Goal: Find specific page/section: Find specific page/section

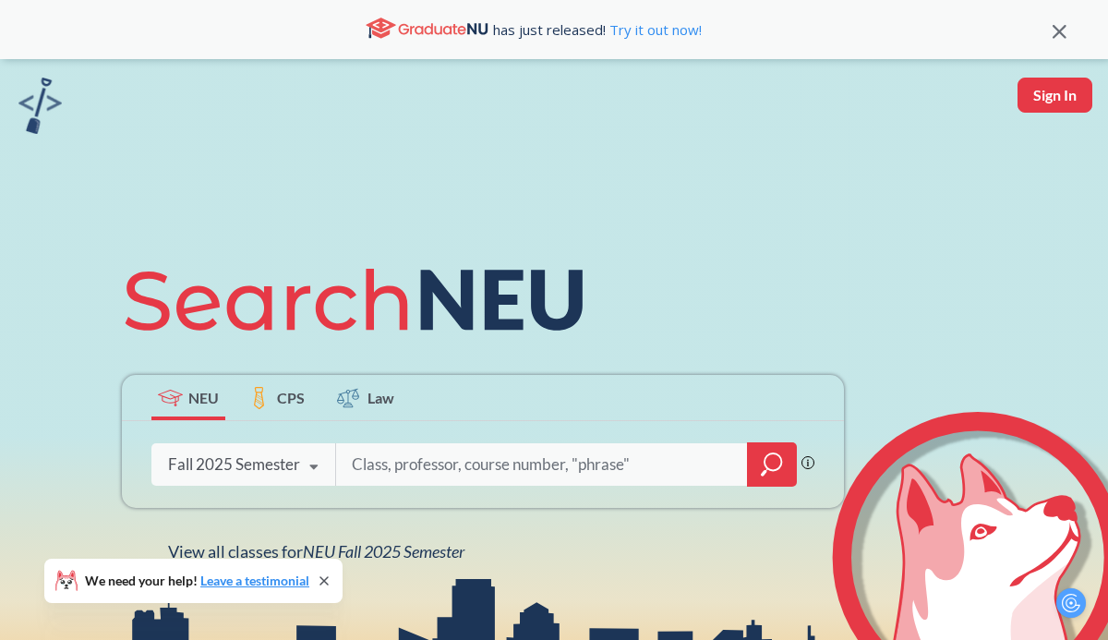
click at [379, 472] on input "search" at bounding box center [542, 464] width 384 height 39
type input "artg 1270"
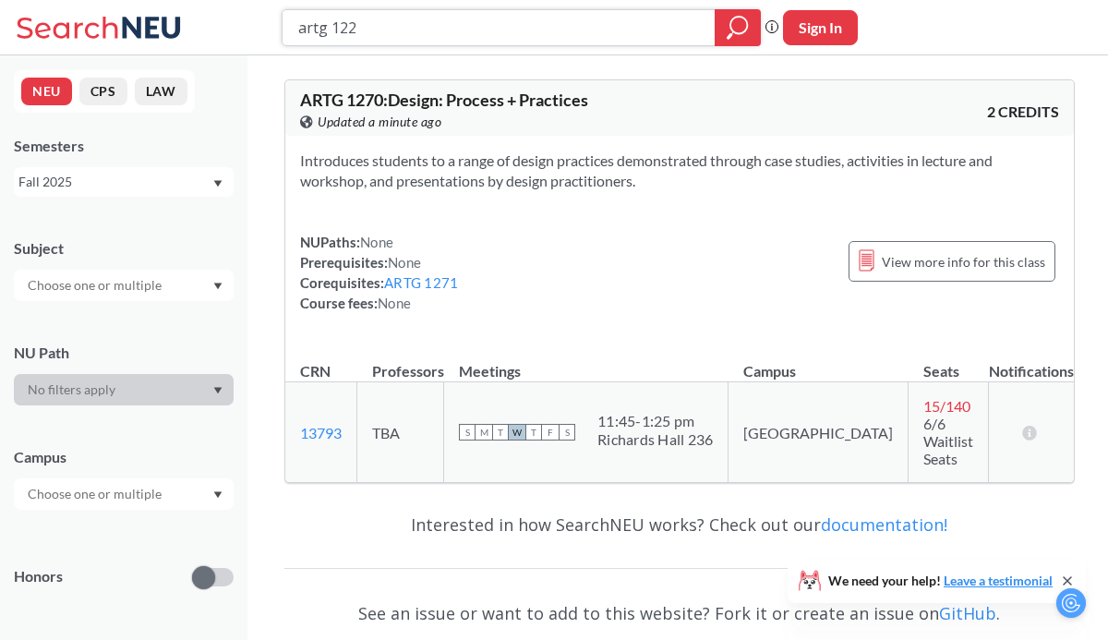
type input "artg 1220"
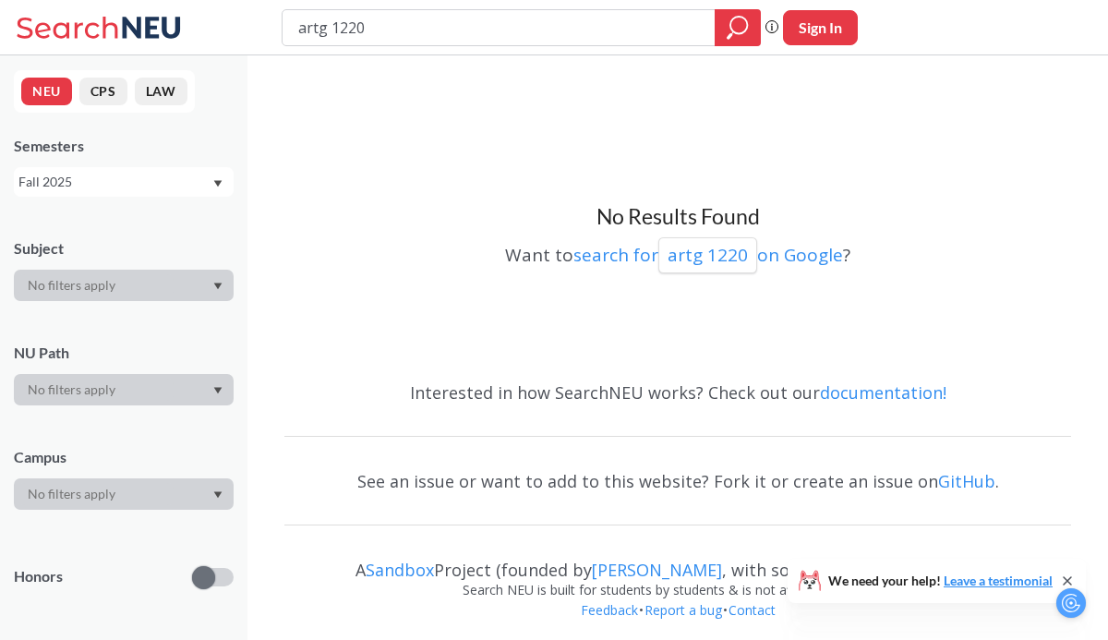
click at [326, 31] on input "artg 1220" at bounding box center [498, 27] width 405 height 31
type input "artf 1220"
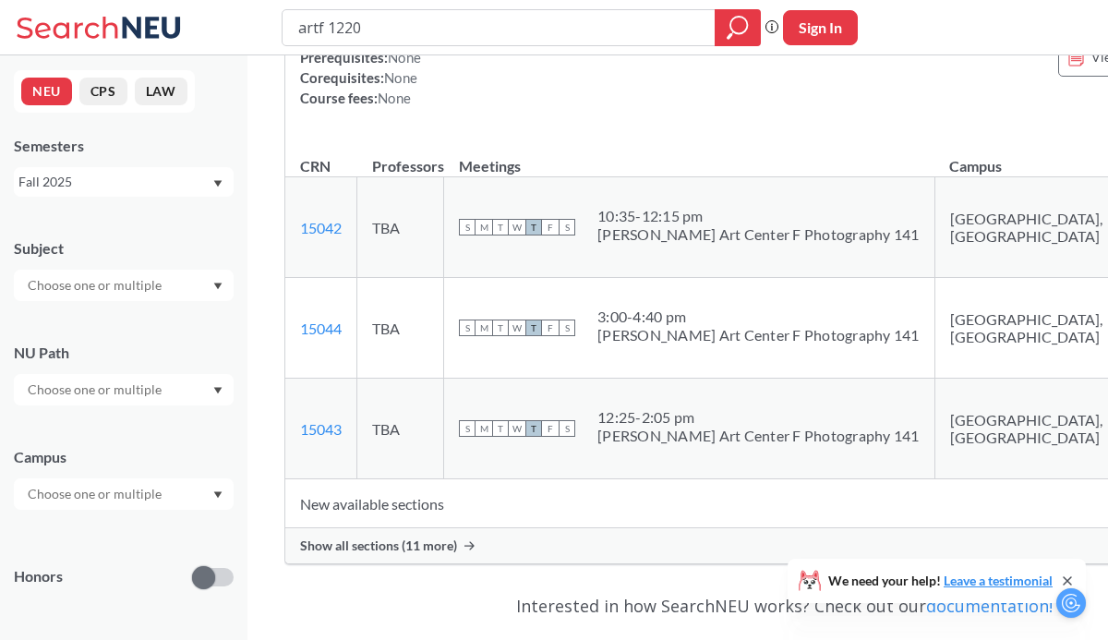
scroll to position [265, 0]
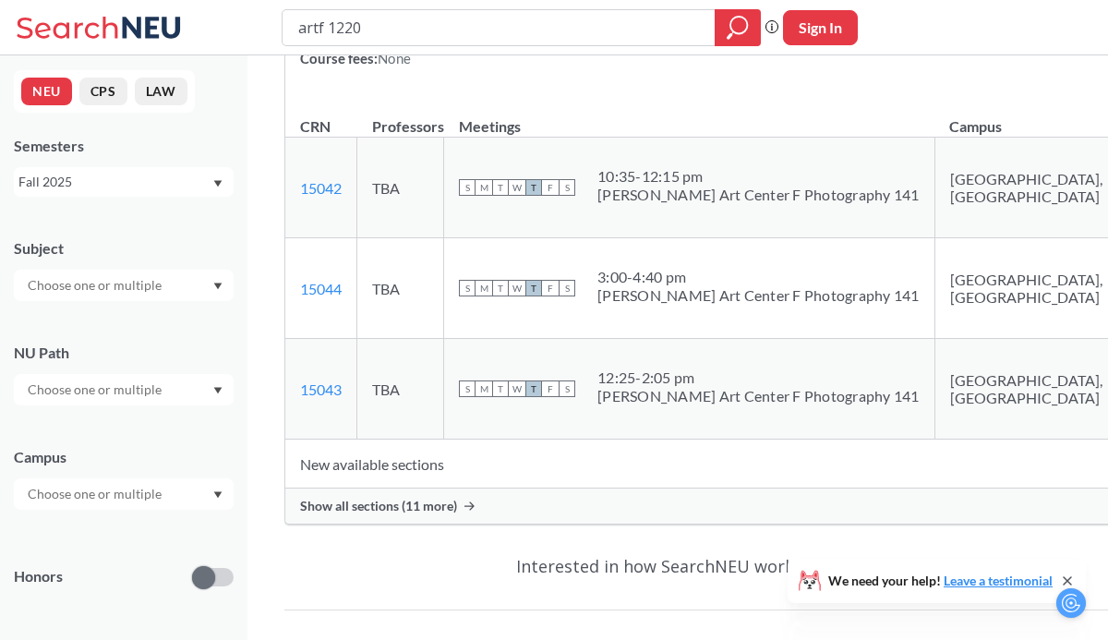
click at [410, 501] on span "Show all sections (11 more)" at bounding box center [378, 506] width 157 height 17
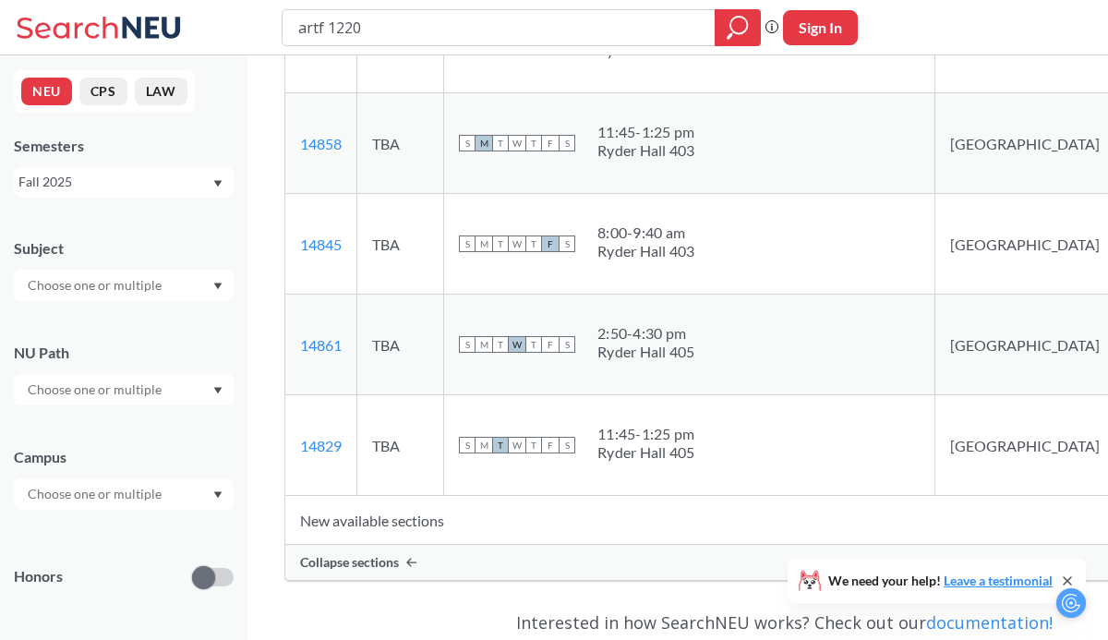
scroll to position [1554, 0]
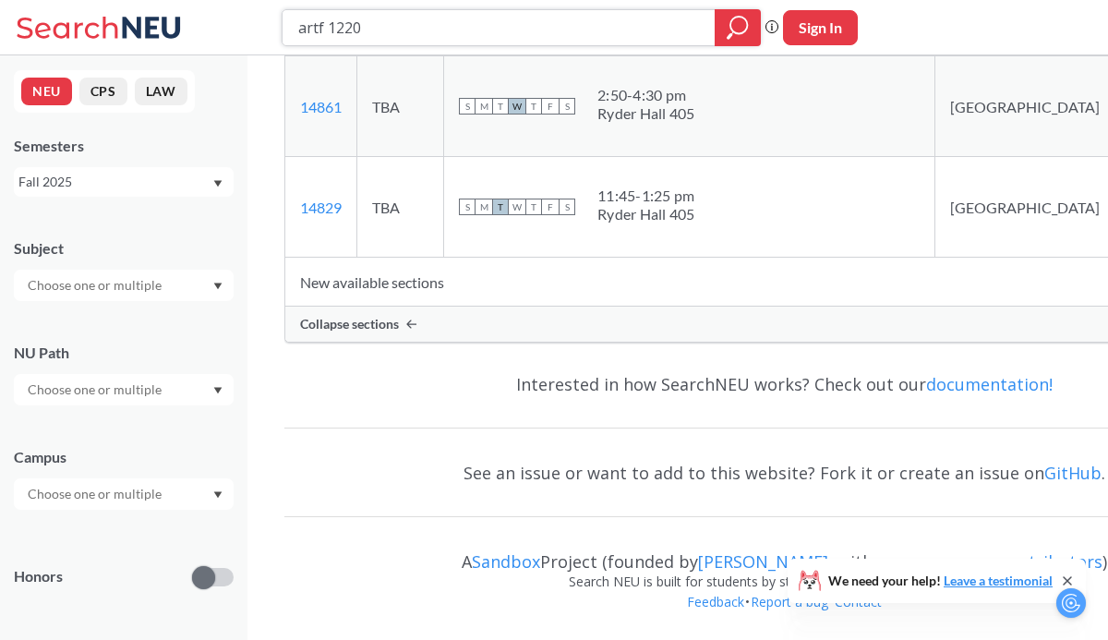
drag, startPoint x: 419, startPoint y: 20, endPoint x: 292, endPoint y: 20, distance: 127.4
click at [292, 20] on div "artf 1220" at bounding box center [521, 27] width 479 height 37
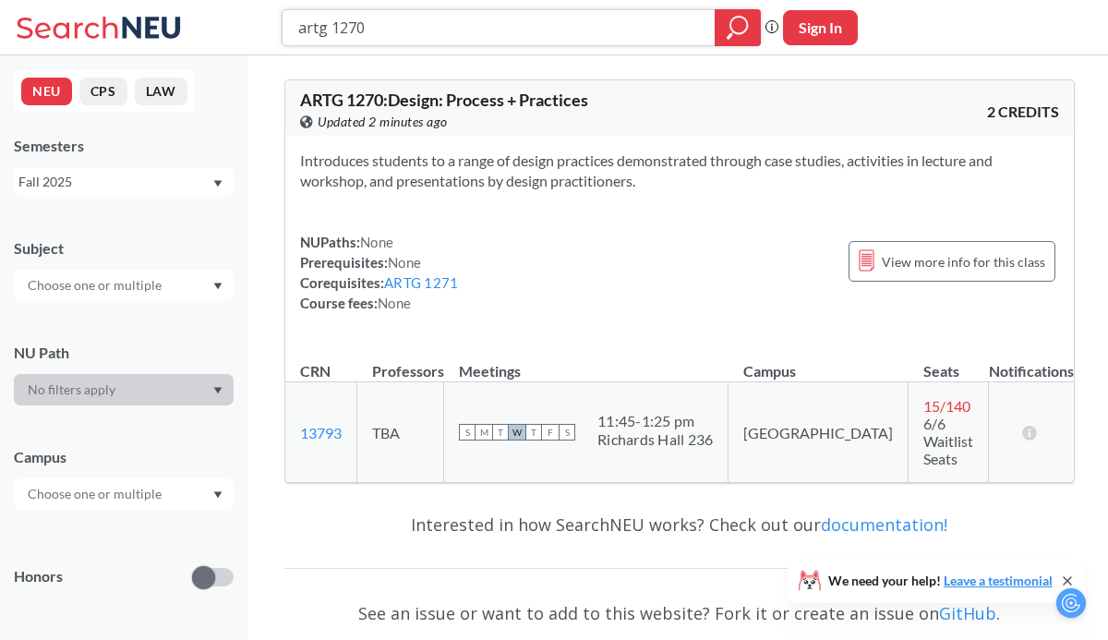
click at [407, 27] on input "artg 1270" at bounding box center [498, 27] width 405 height 31
type input "artg 1271"
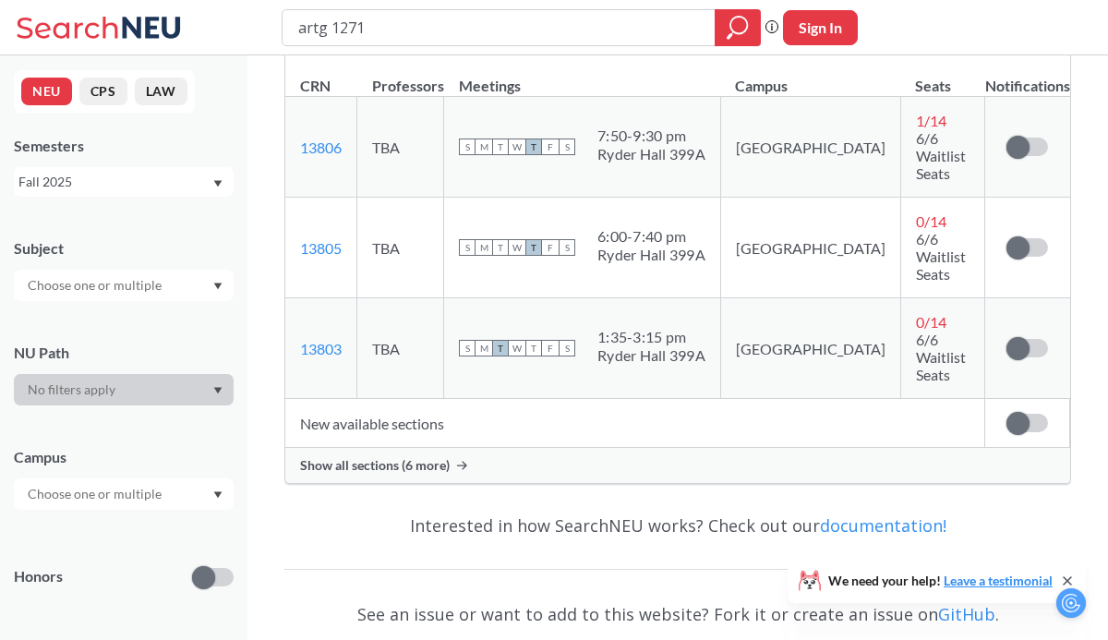
scroll to position [366, 0]
click at [470, 449] on div "Show all sections (6 more)" at bounding box center [677, 466] width 785 height 35
